Goal: Task Accomplishment & Management: Manage account settings

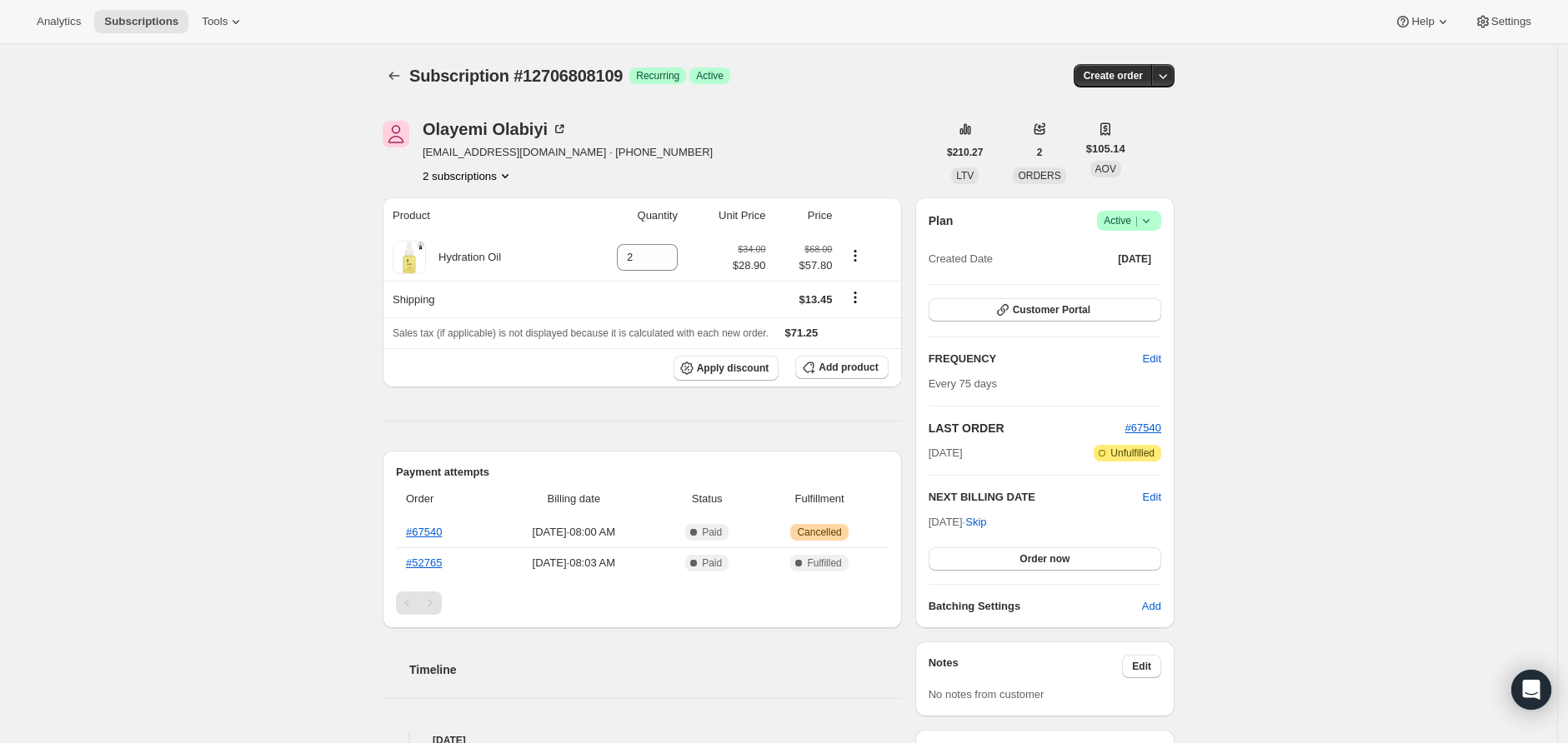
click at [1121, 223] on span "Active |" at bounding box center [1128, 221] width 51 height 17
click at [1126, 290] on span "Cancel subscription" at bounding box center [1129, 281] width 94 height 17
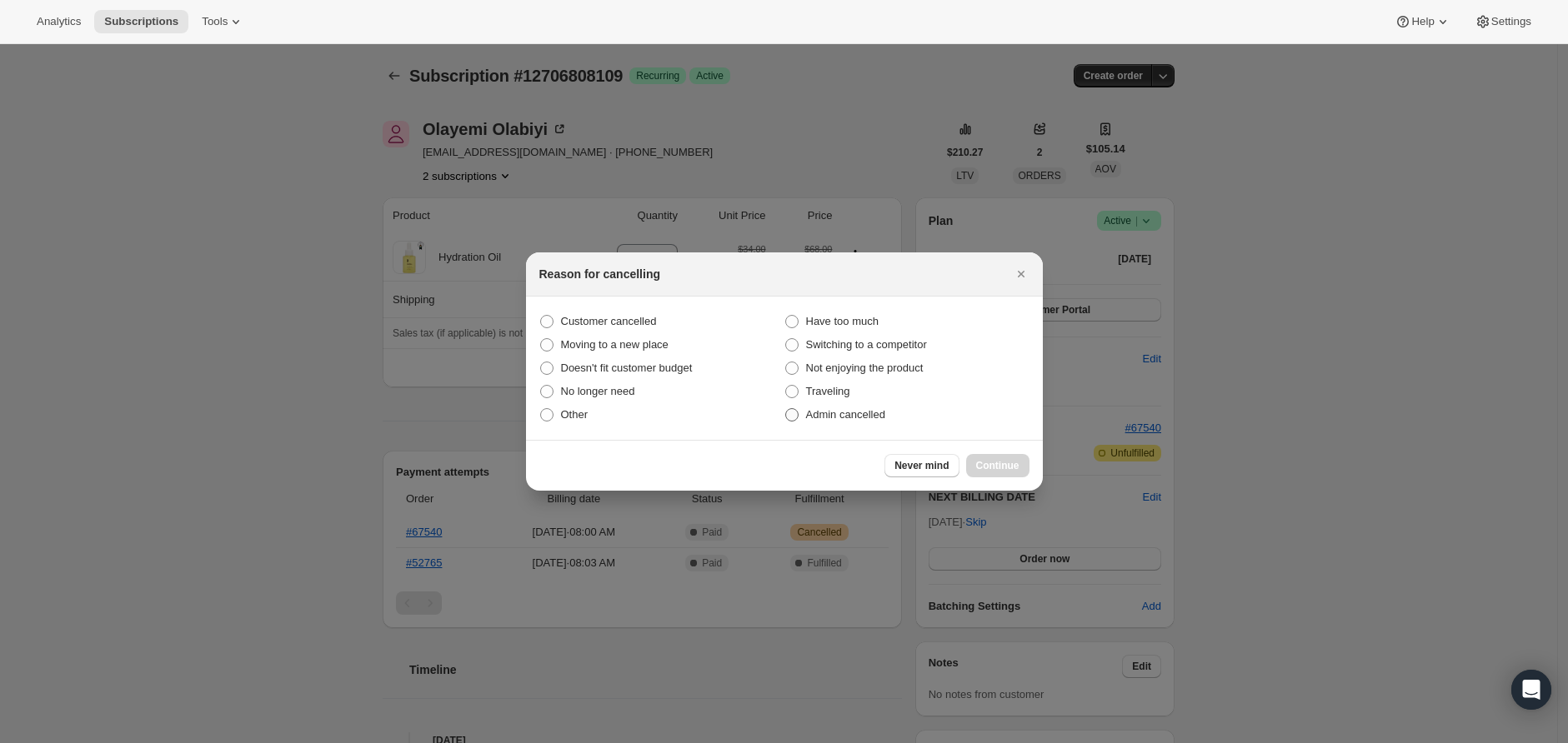
click at [842, 416] on span "Admin cancelled" at bounding box center [845, 414] width 79 height 12
click at [786, 409] on input "Admin cancelled" at bounding box center [785, 408] width 1 height 1
radio input "true"
click at [1023, 470] on button "Continue" at bounding box center [997, 465] width 63 height 23
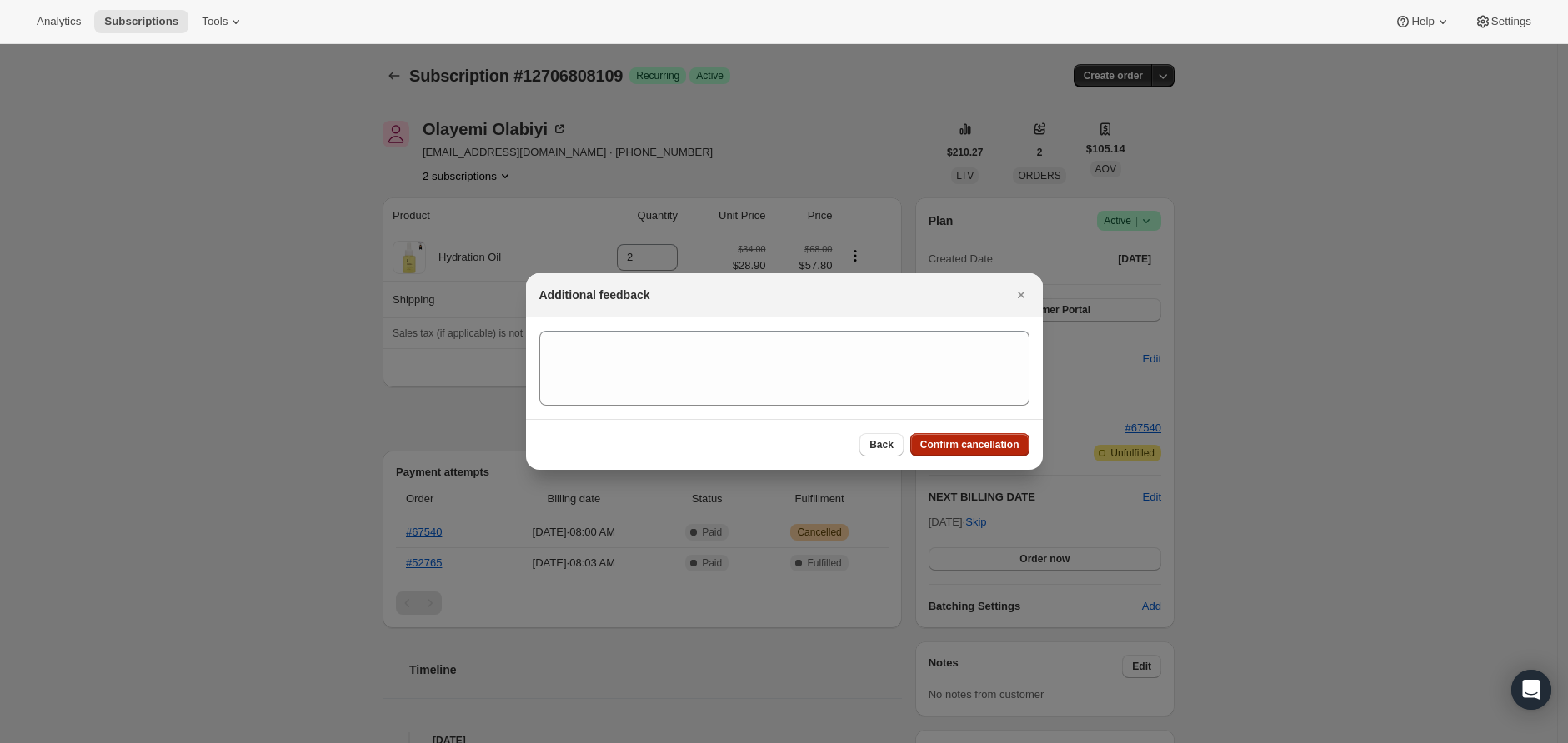
click at [1013, 441] on span "Confirm cancellation" at bounding box center [969, 444] width 99 height 13
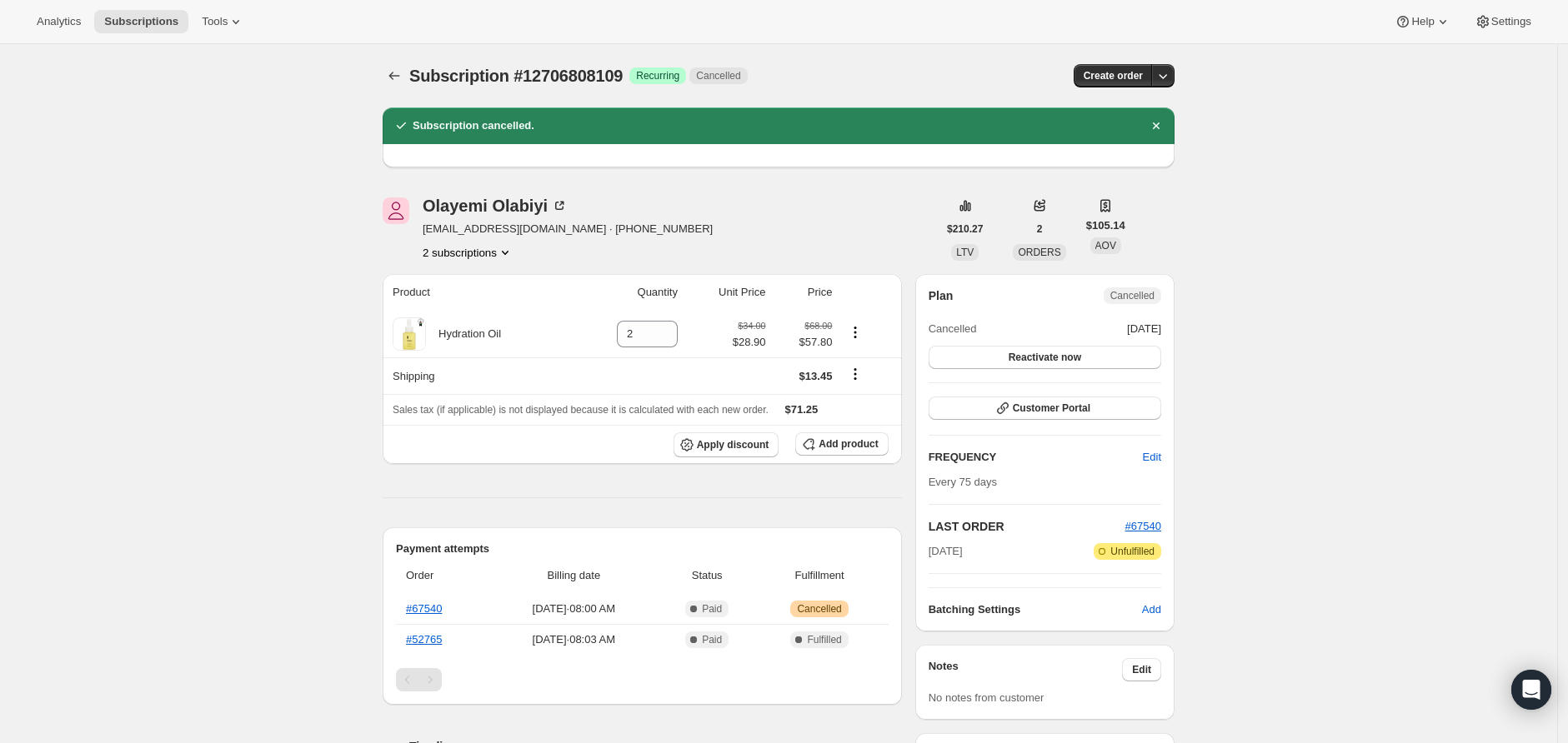
click at [498, 253] on button "2 subscriptions" at bounding box center [467, 252] width 90 height 17
click at [495, 311] on span "12706840877" at bounding box center [471, 312] width 116 height 17
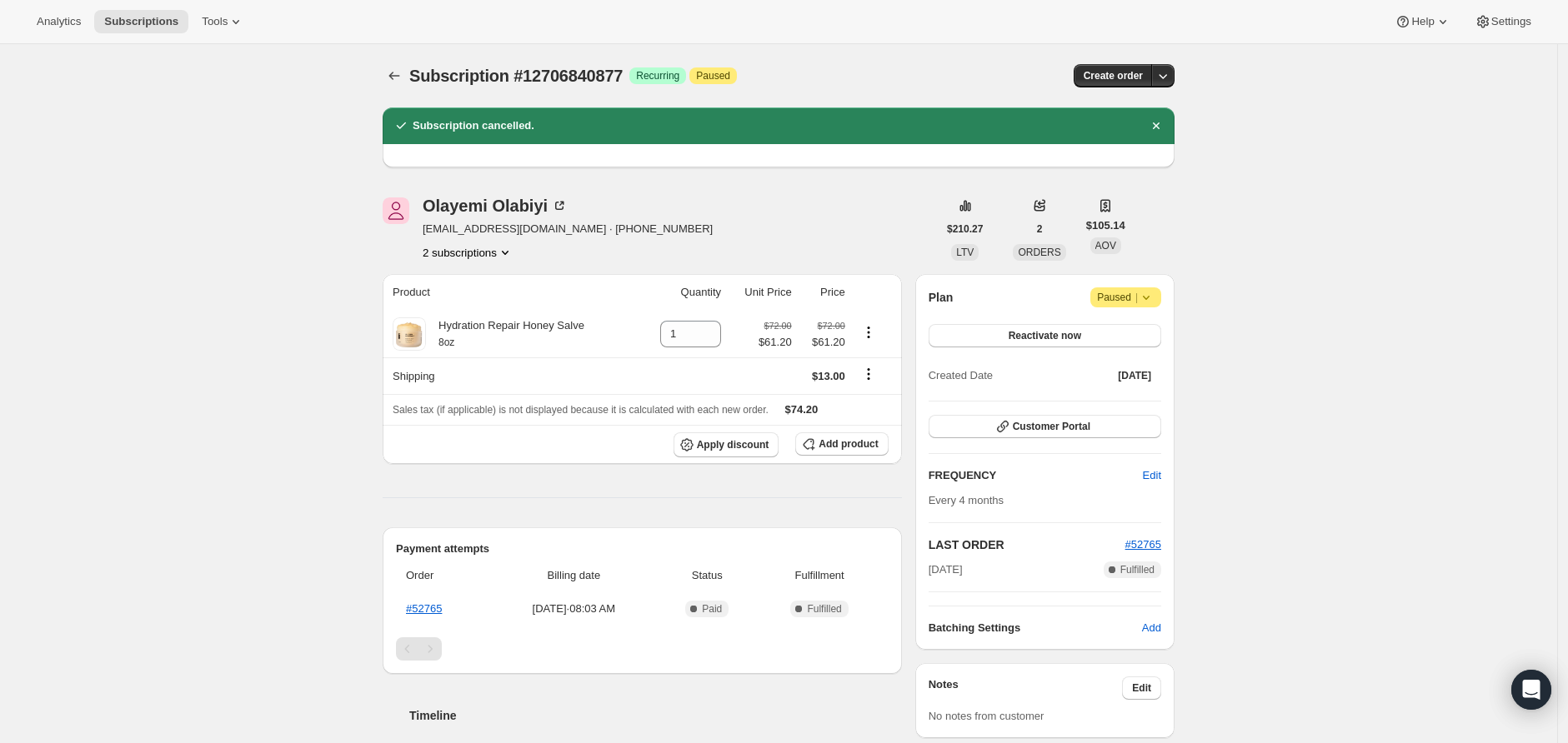
click at [1129, 302] on span "Paused |" at bounding box center [1125, 297] width 58 height 17
click at [277, 254] on div "Subscription #12706840877. This page is ready Subscription #12706840877 Success…" at bounding box center [778, 724] width 1556 height 1361
